Goal: Navigation & Orientation: Find specific page/section

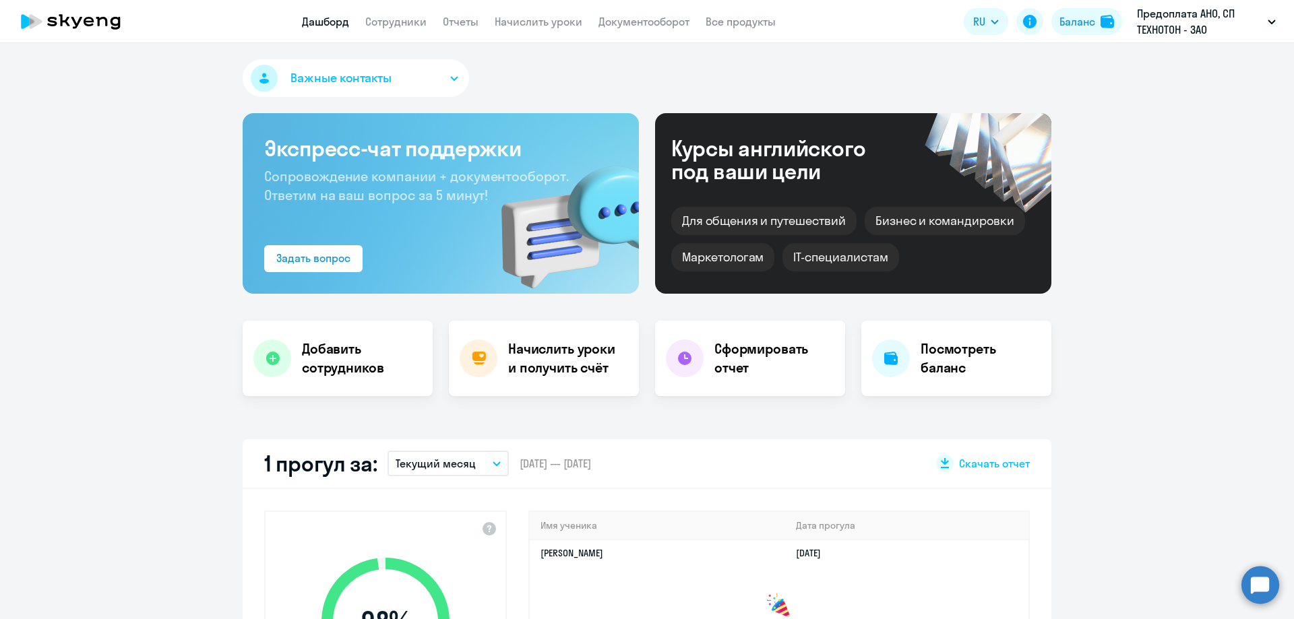
scroll to position [202, 0]
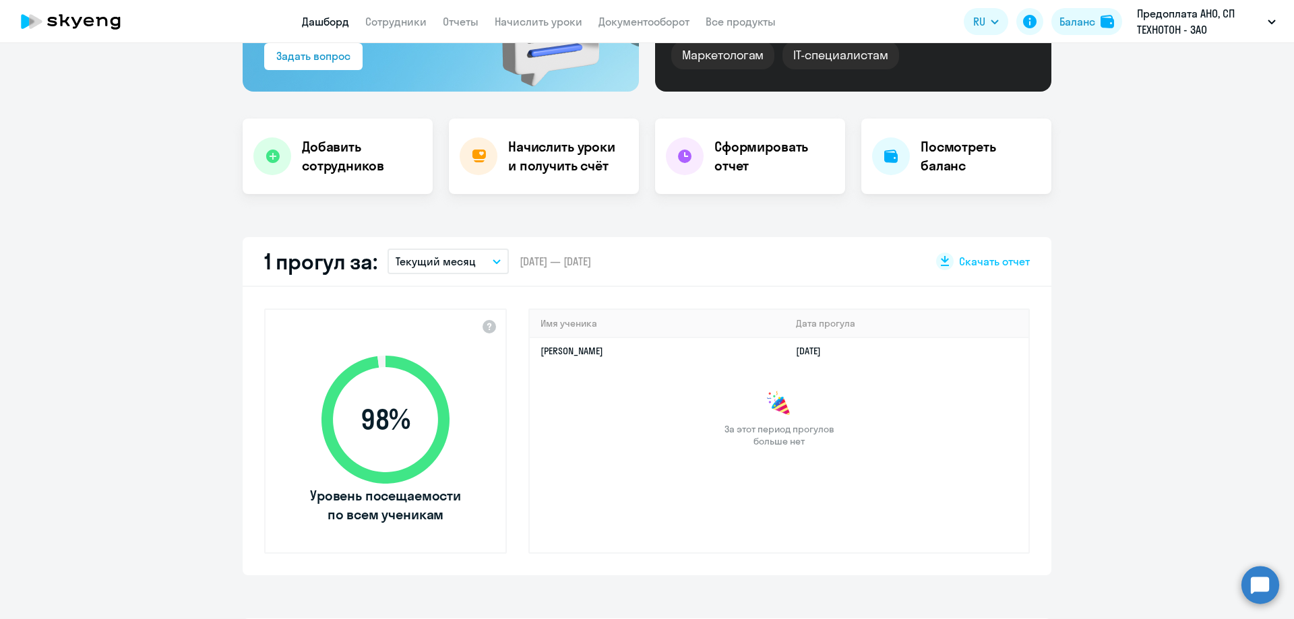
select select "30"
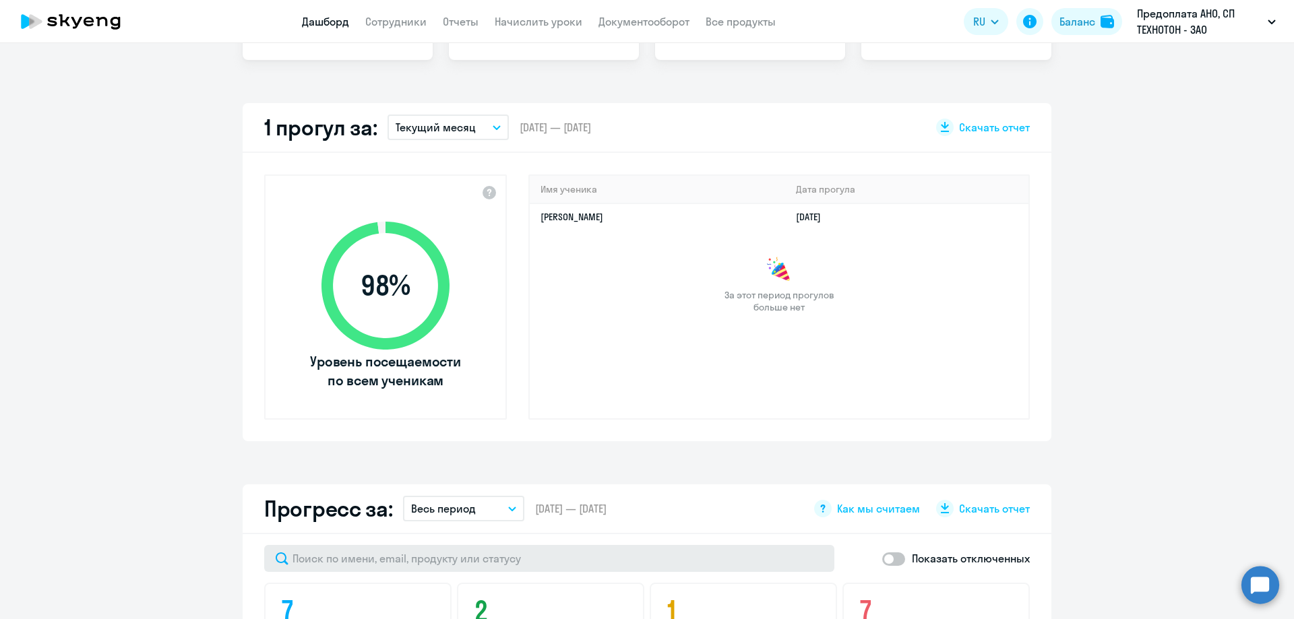
scroll to position [337, 0]
click at [716, 467] on div "Важные контакты Экспресс-чат поддержки Сопровождение компании + документооборот…" at bounding box center [647, 331] width 1294 height 576
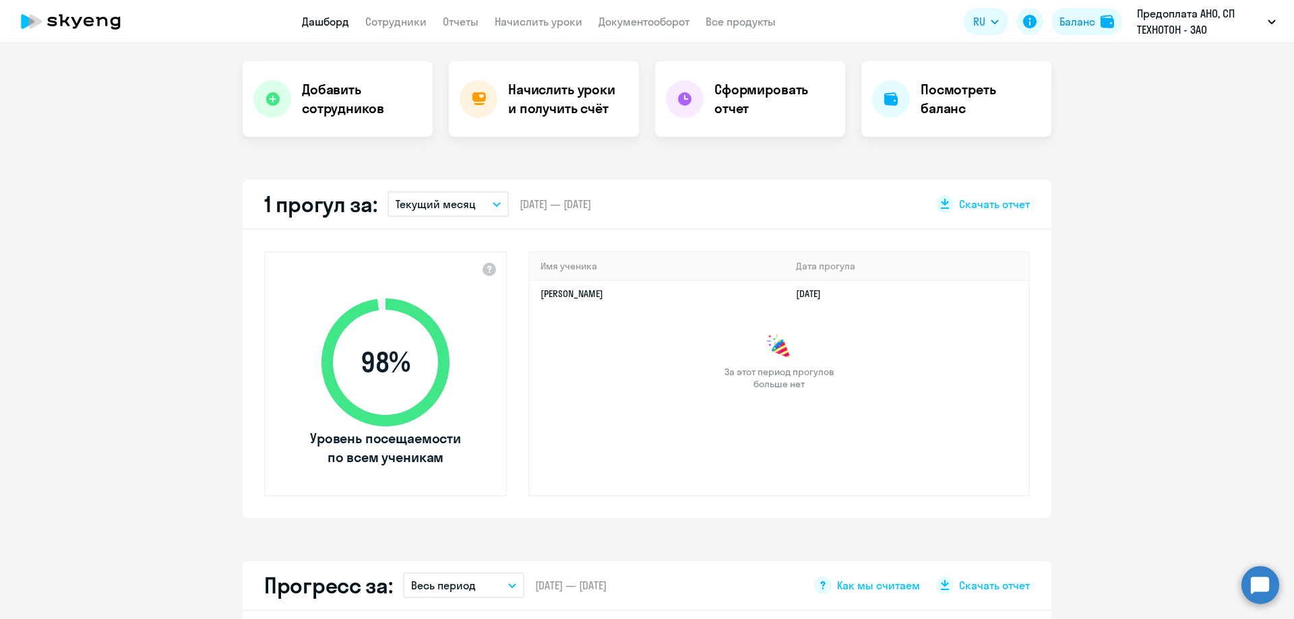
scroll to position [270, 0]
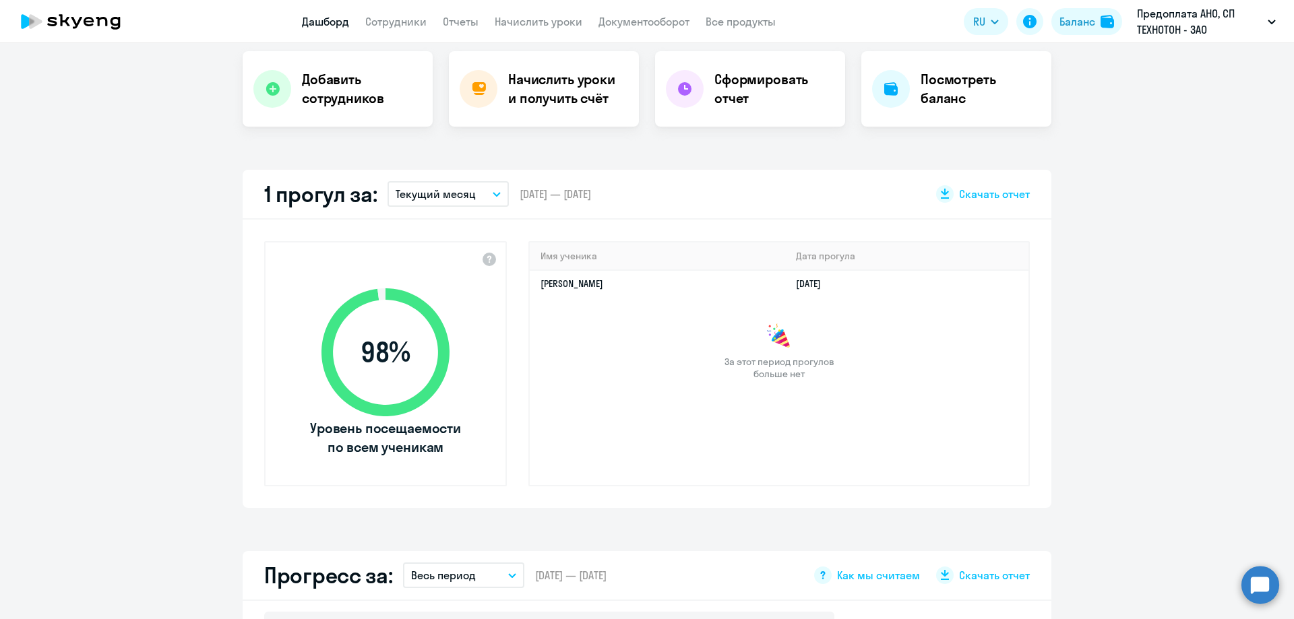
drag, startPoint x: 617, startPoint y: 284, endPoint x: 1074, endPoint y: 263, distance: 456.8
click at [1074, 263] on app-truancy-attendance-dashboard "1 прогул за: Текущий месяц – [DATE] — [DATE] Скачать отчет 98 % Уровень посещае…" at bounding box center [647, 339] width 1294 height 338
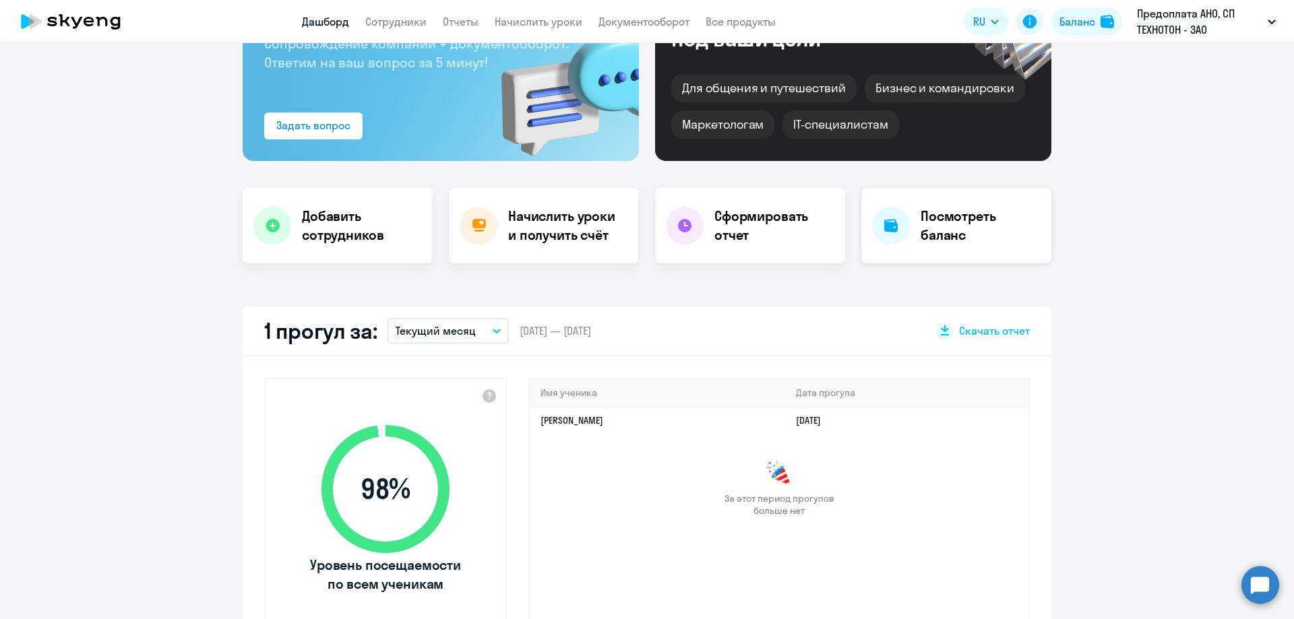
scroll to position [0, 0]
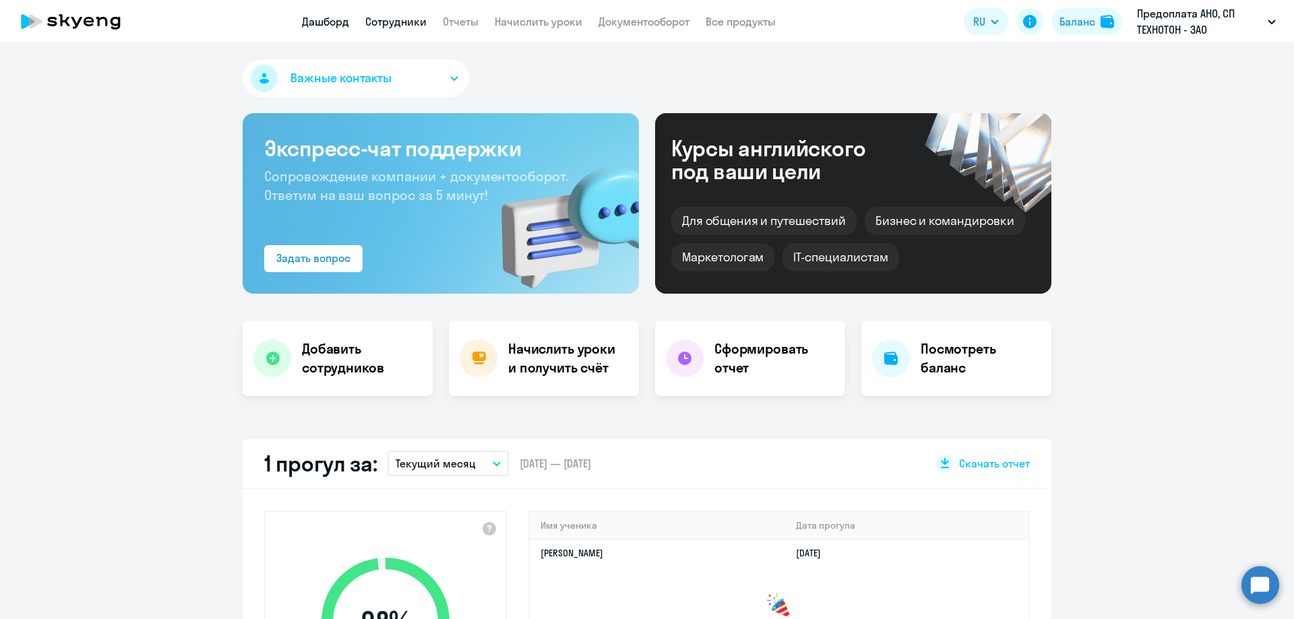
click at [392, 22] on link "Сотрудники" at bounding box center [395, 21] width 61 height 13
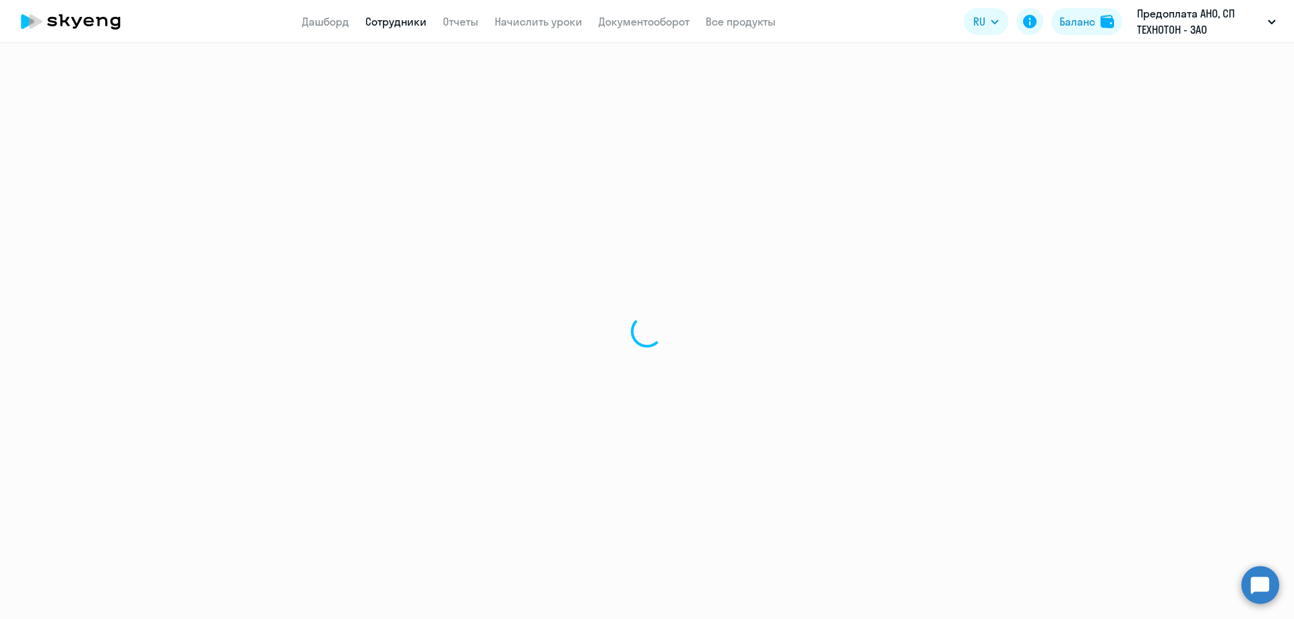
select select "30"
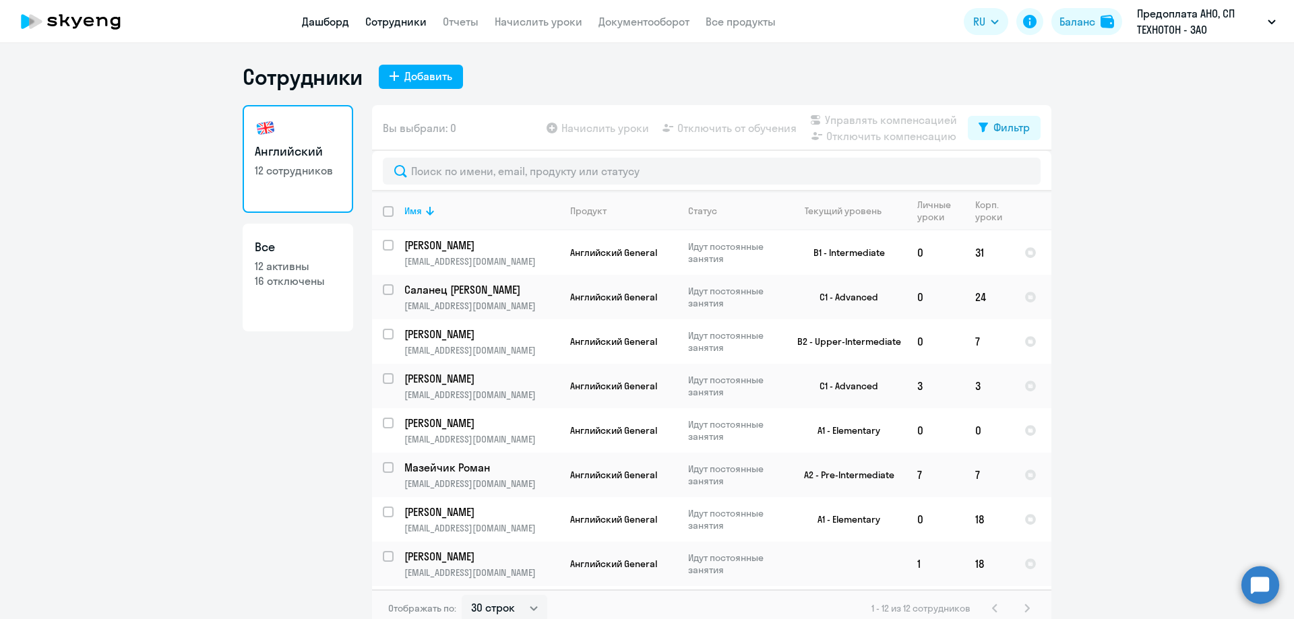
click at [319, 27] on link "Дашборд" at bounding box center [325, 21] width 47 height 13
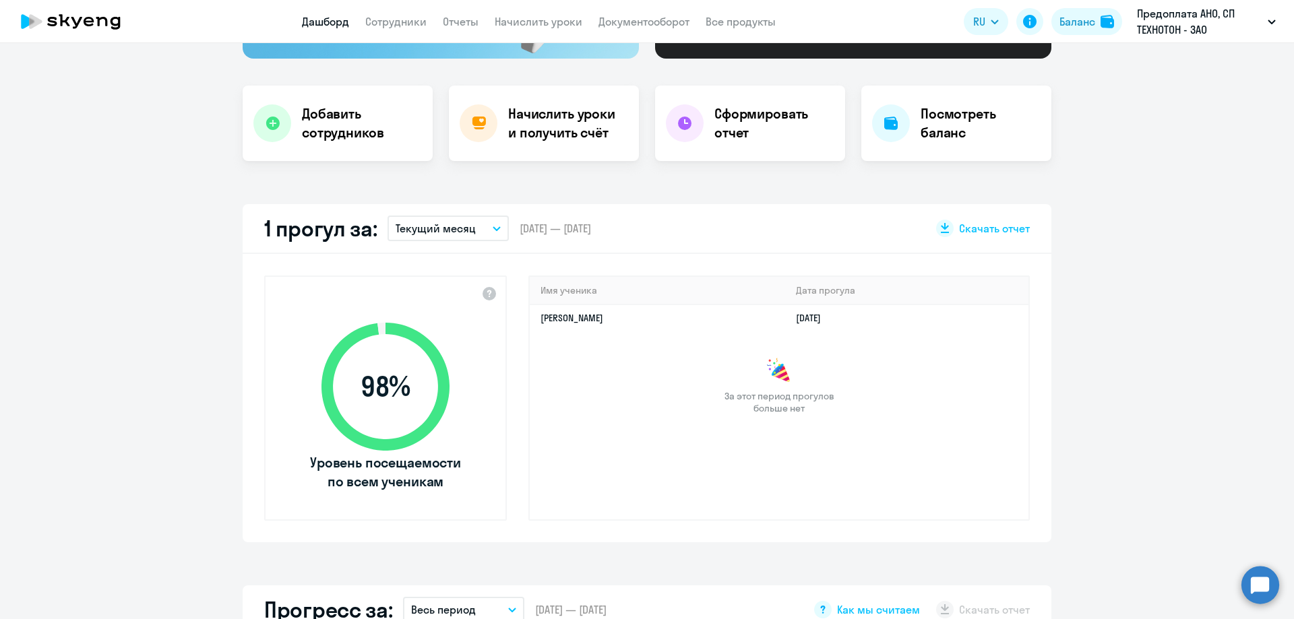
scroll to position [202, 0]
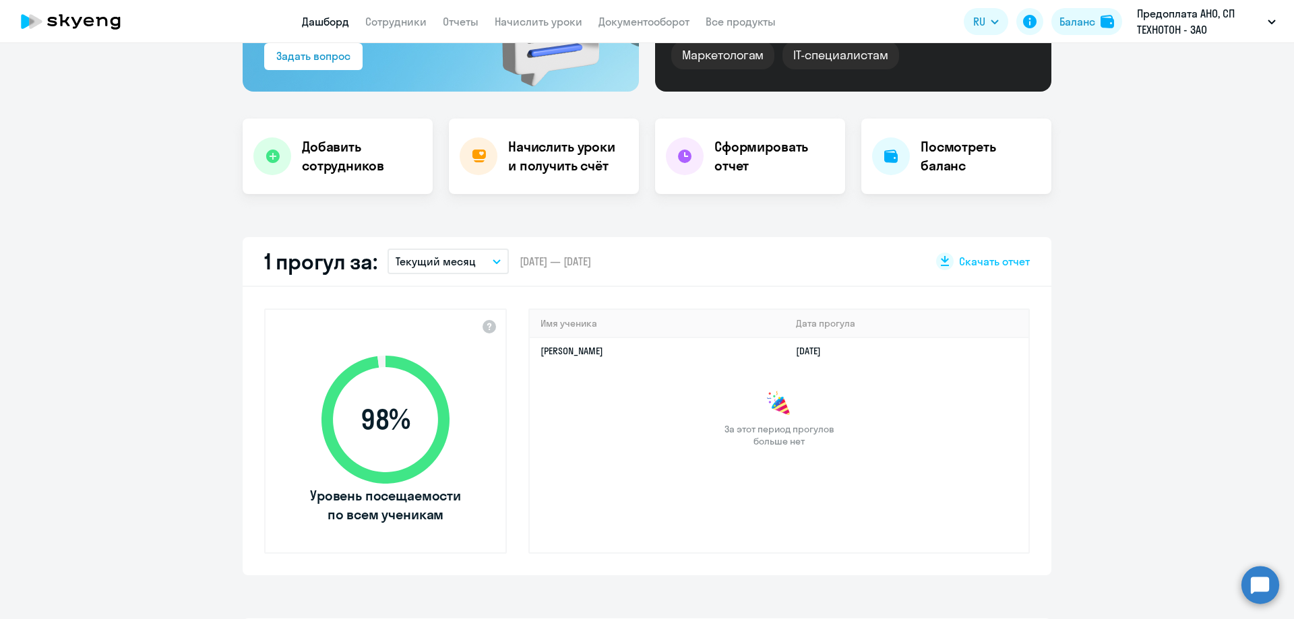
select select "30"
